Goal: Find specific page/section: Find specific page/section

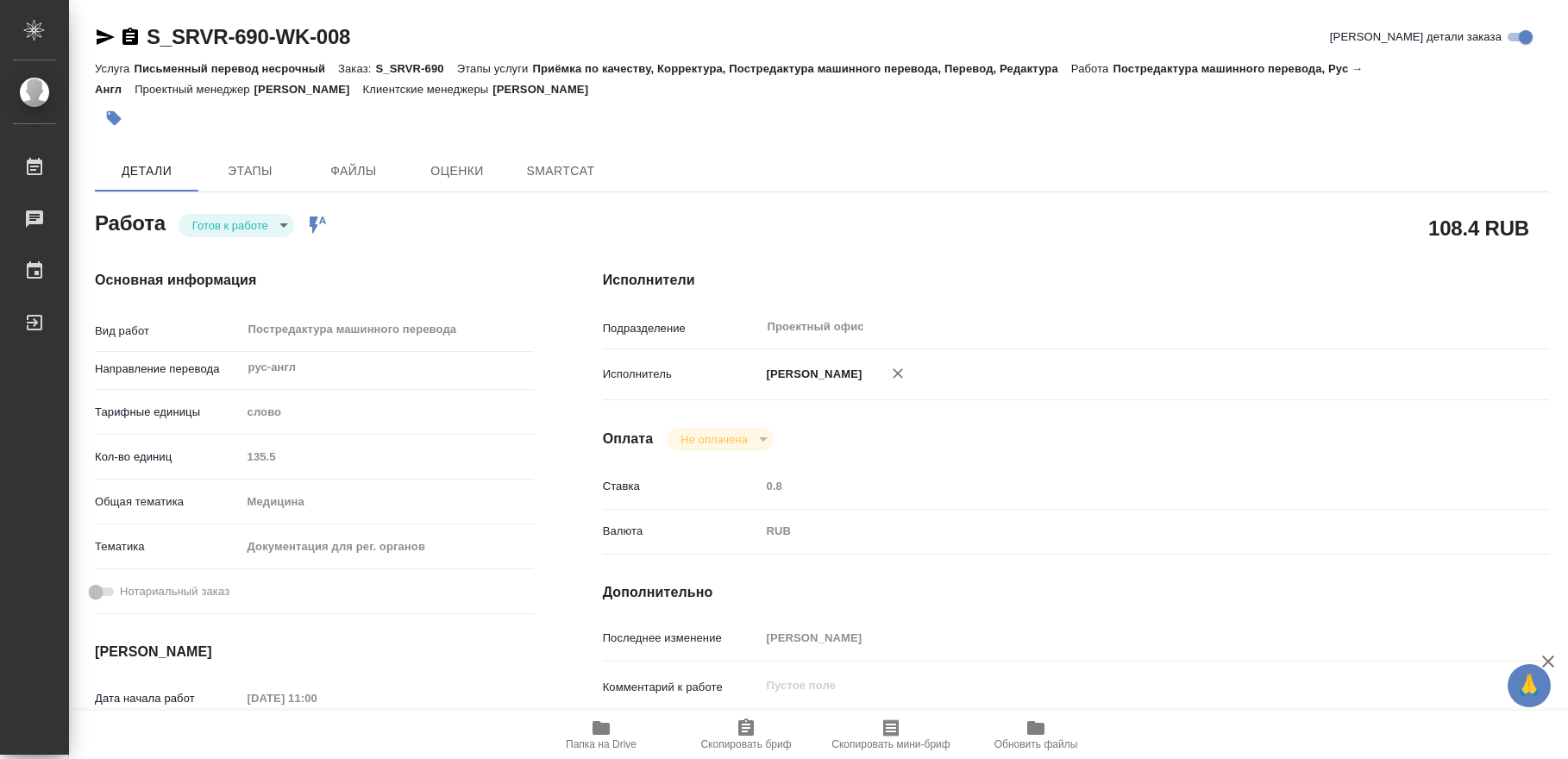
type textarea "x"
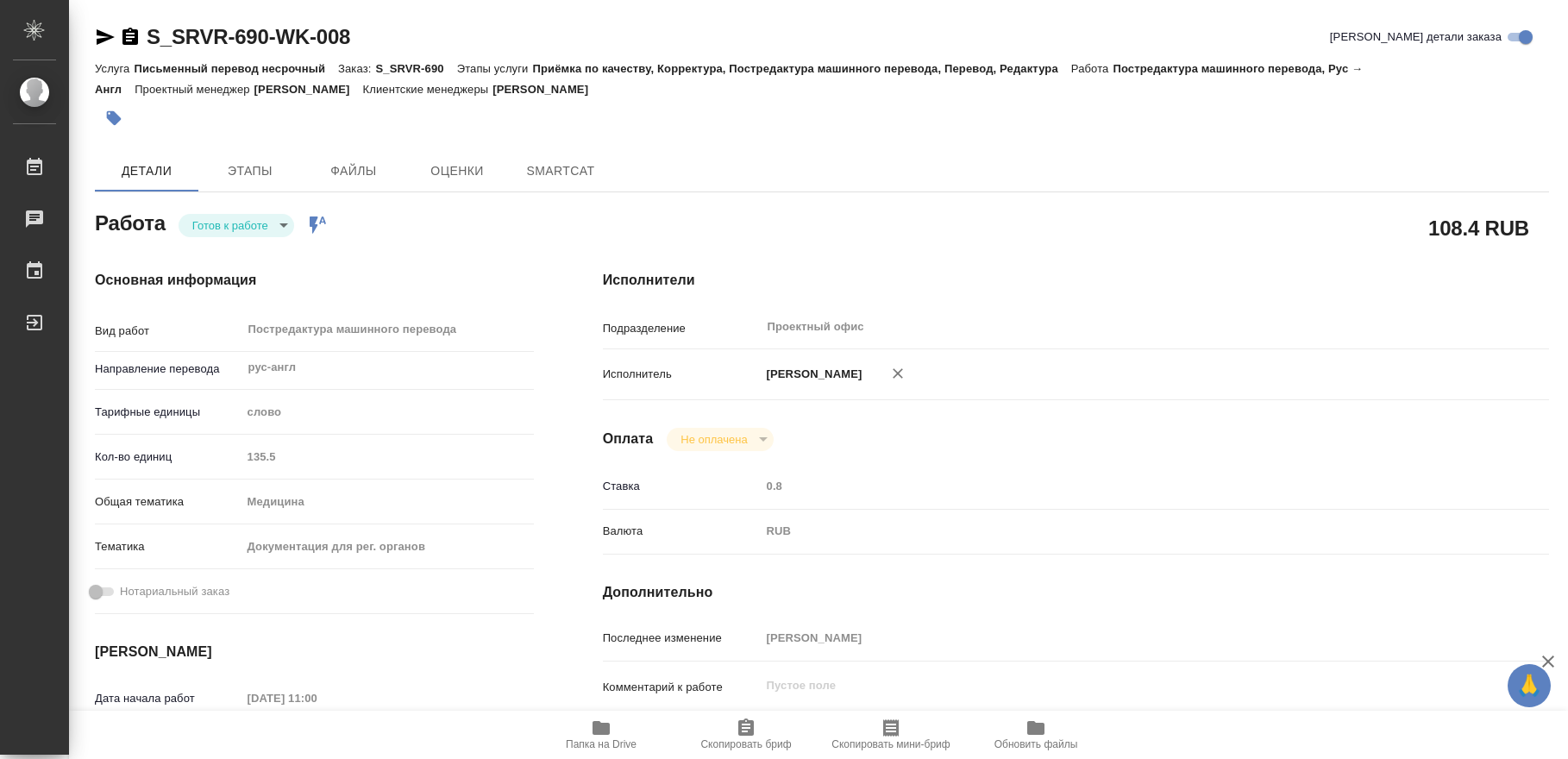
type textarea "x"
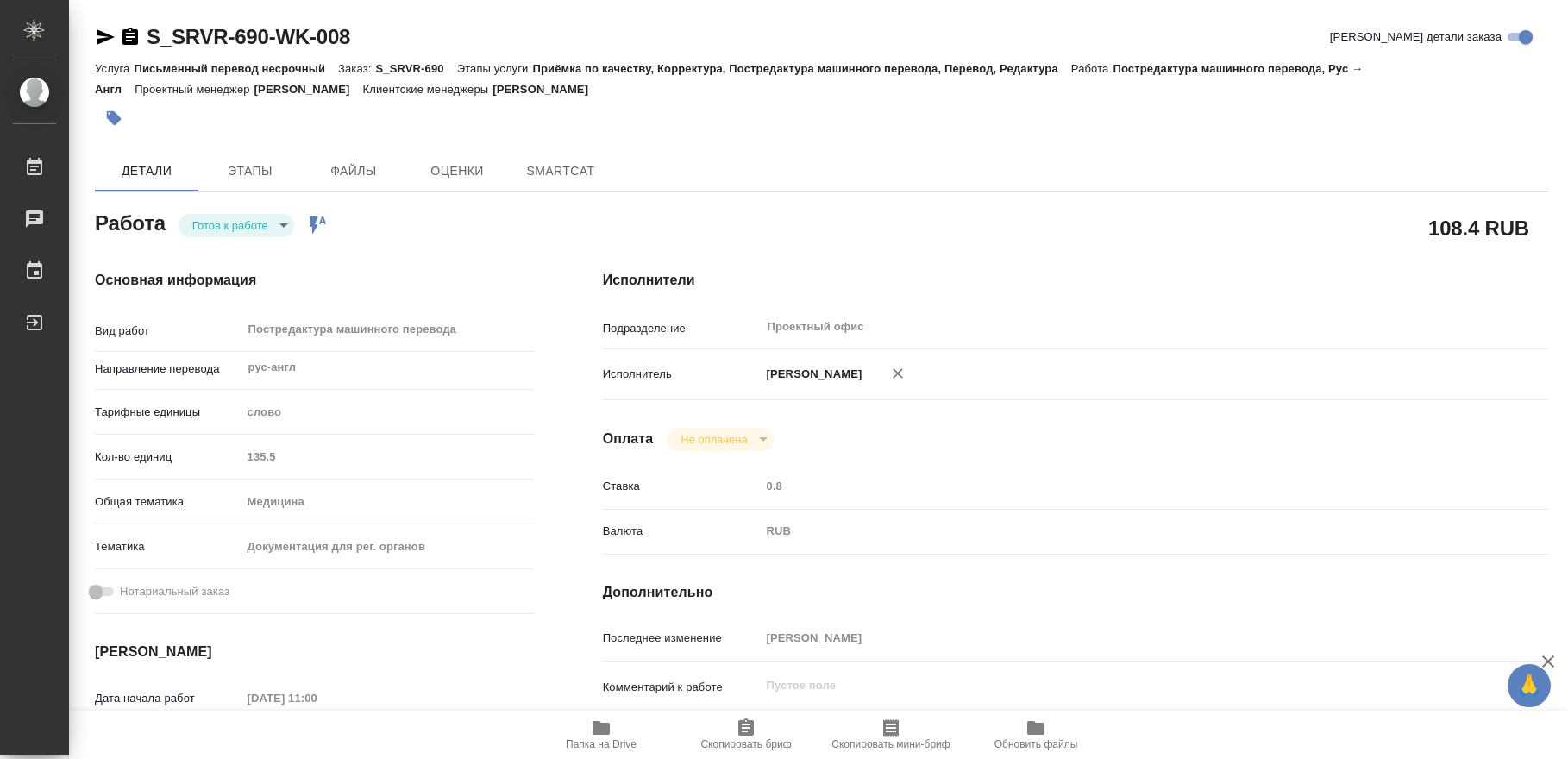
type textarea "x"
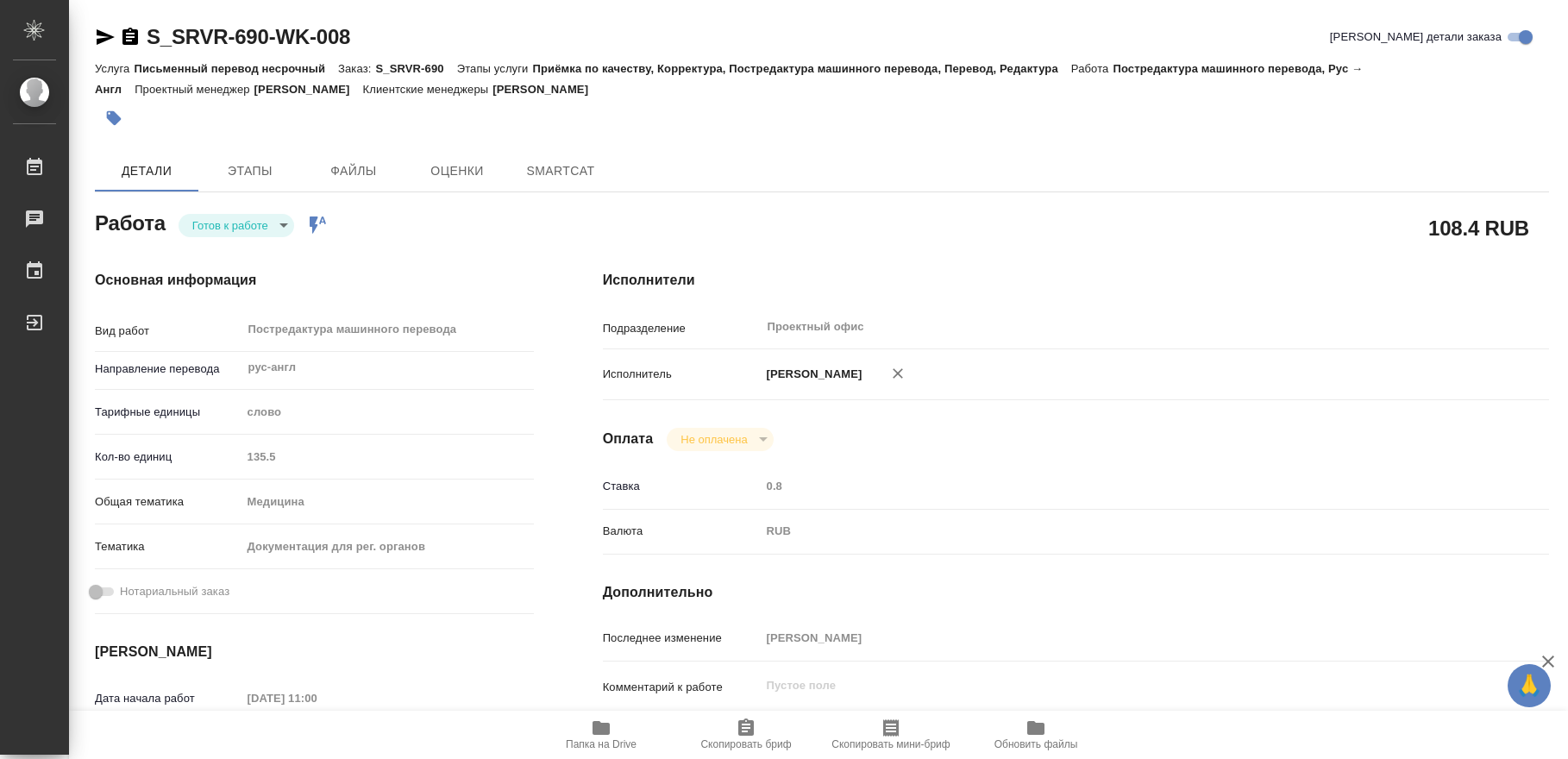
type textarea "x"
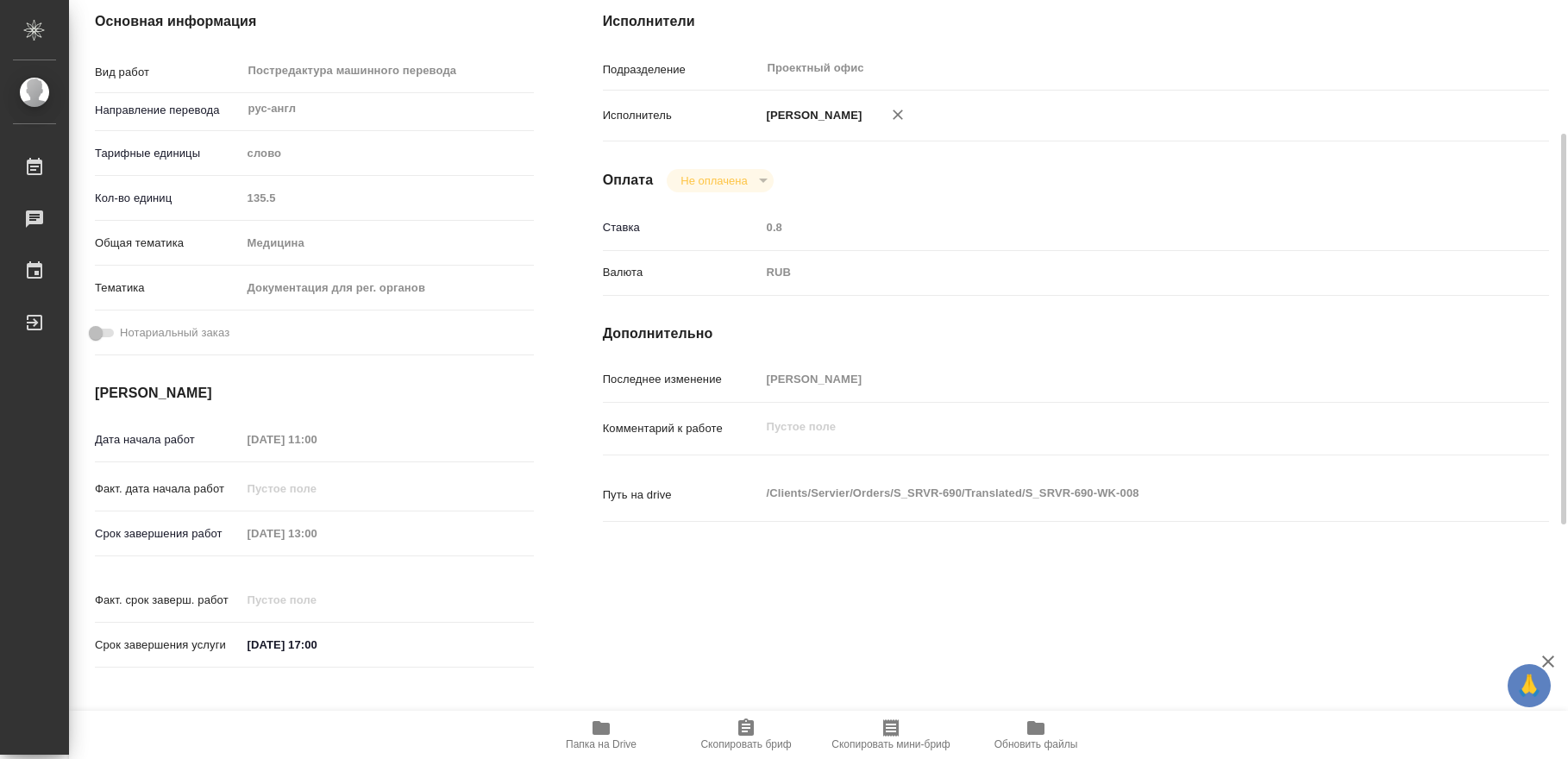
type textarea "x"
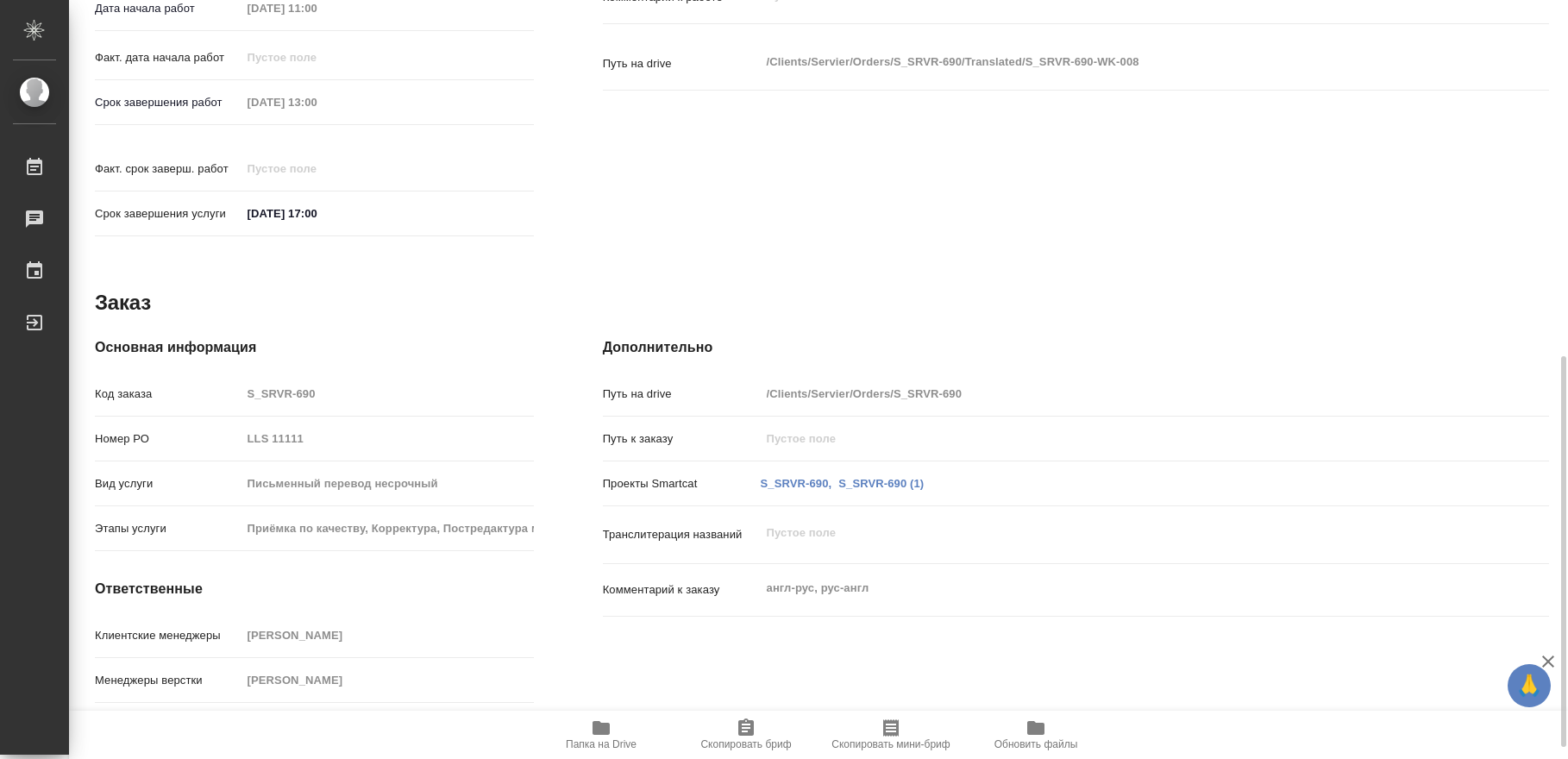
type textarea "x"
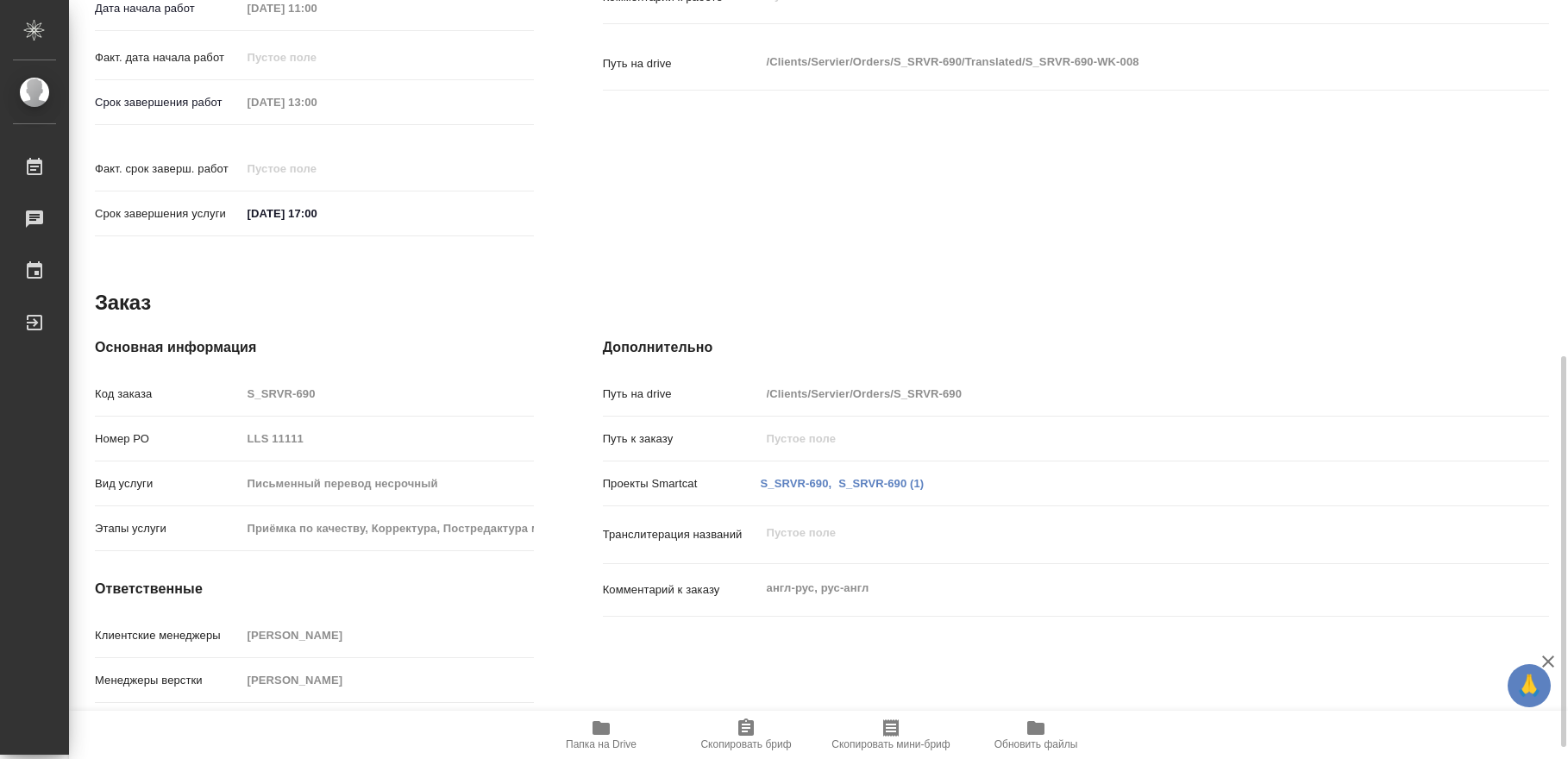
scroll to position [712, 0]
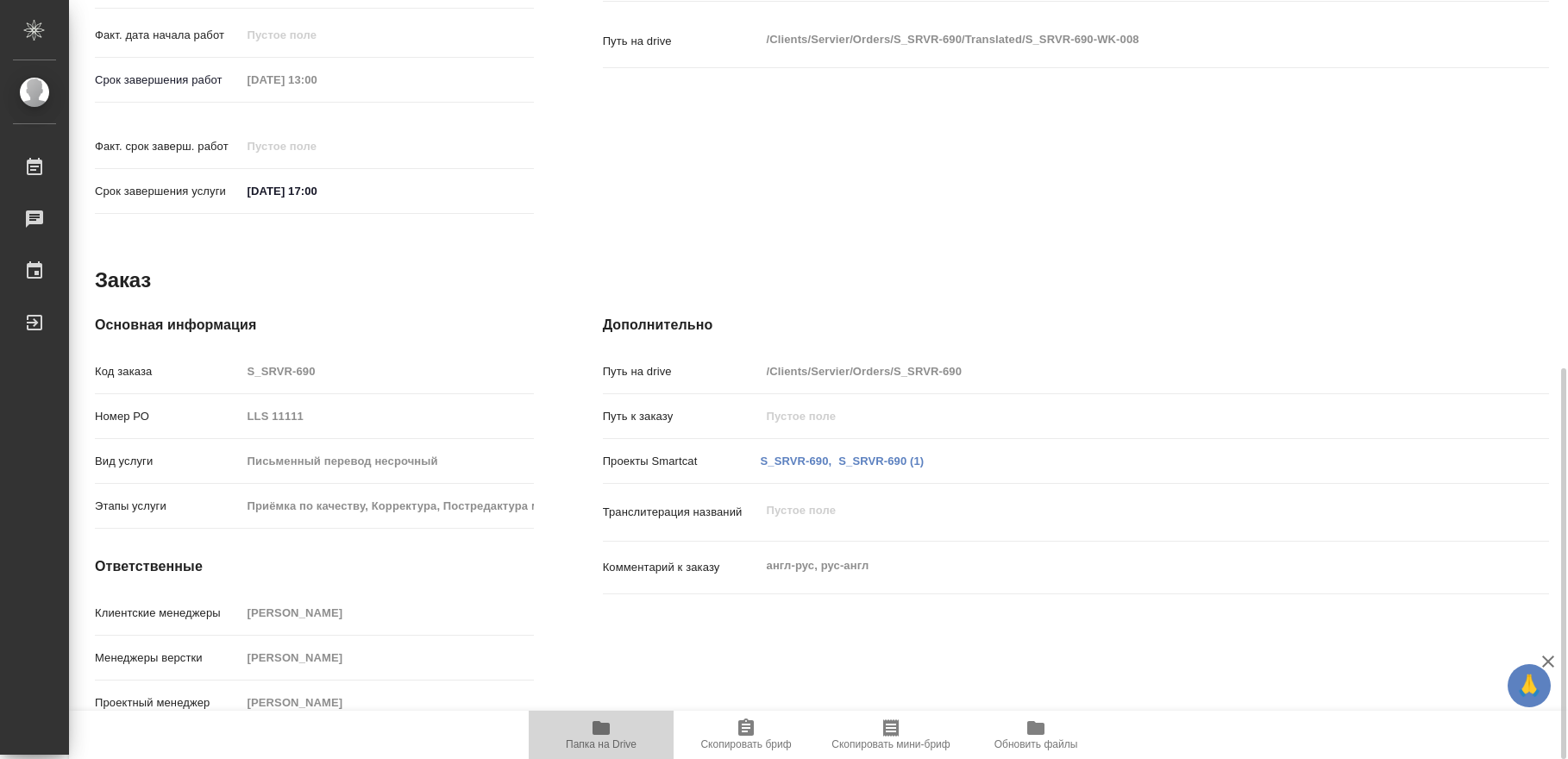
click at [619, 739] on span "Папка на Drive" at bounding box center [600, 744] width 70 height 12
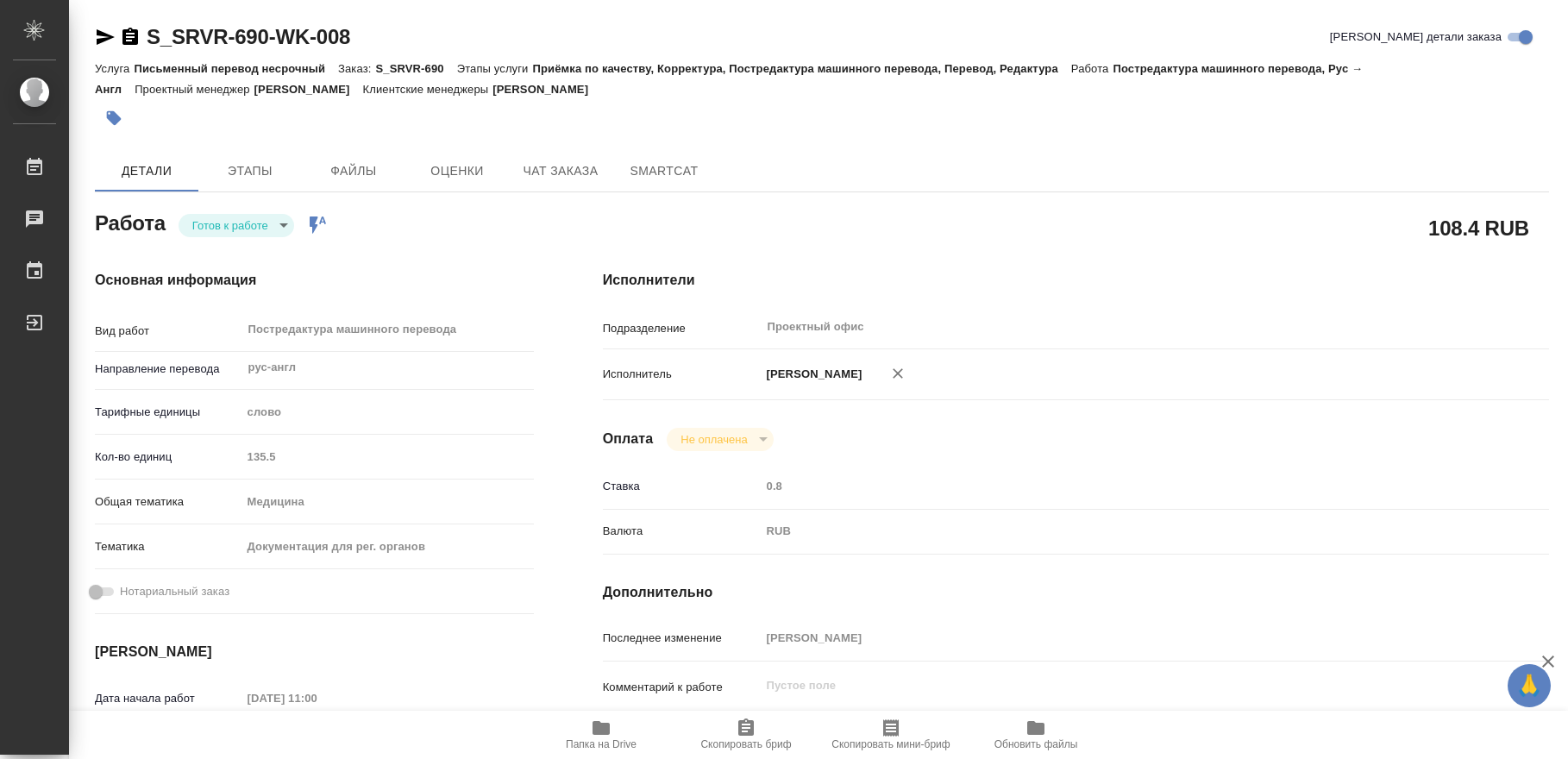
scroll to position [712, 0]
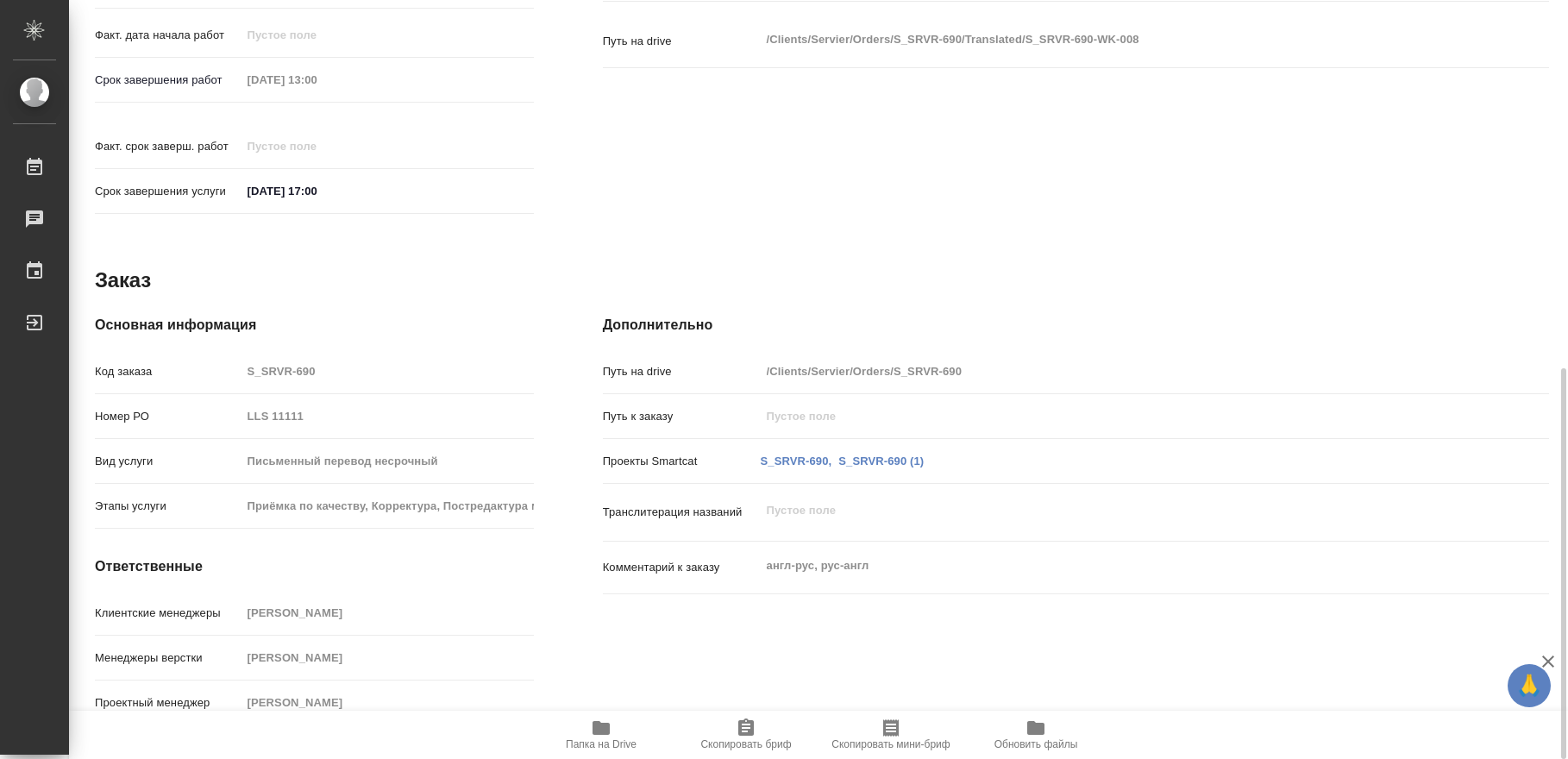
click at [605, 738] on span "Папка на Drive" at bounding box center [600, 744] width 70 height 12
